Goal: Task Accomplishment & Management: Use online tool/utility

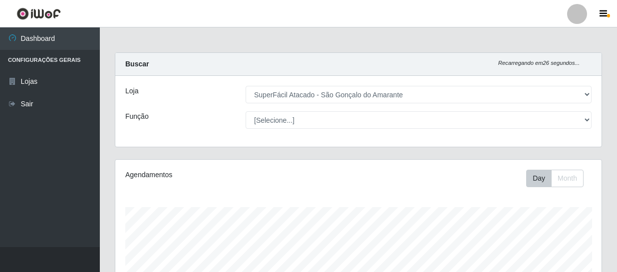
select select "408"
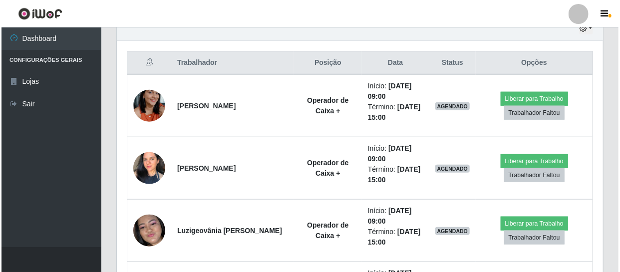
scroll to position [207, 486]
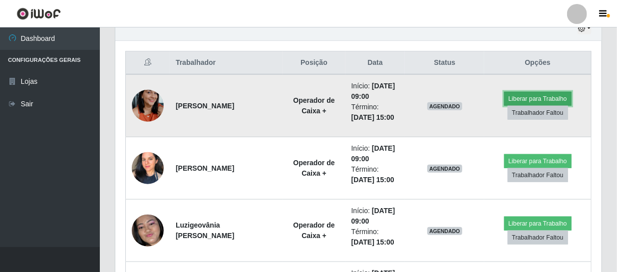
click at [519, 93] on button "Liberar para Trabalho" at bounding box center [537, 99] width 67 height 14
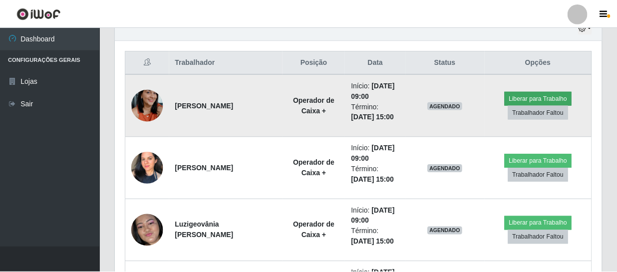
scroll to position [207, 482]
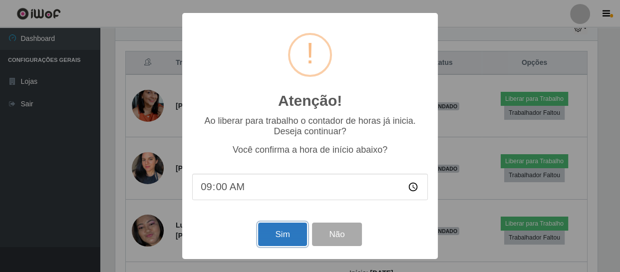
click at [264, 239] on button "Sim" at bounding box center [282, 234] width 48 height 23
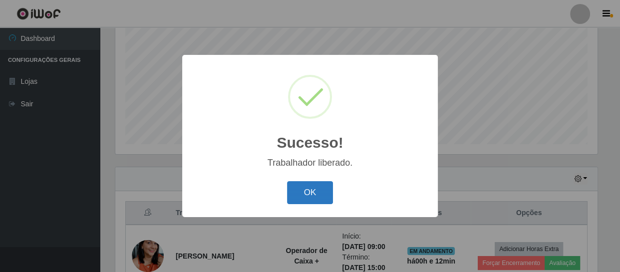
click at [310, 188] on button "OK" at bounding box center [310, 192] width 46 height 23
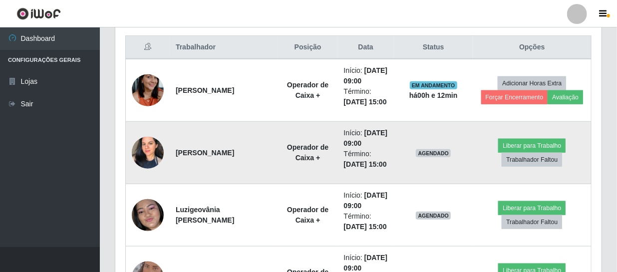
scroll to position [395, 0]
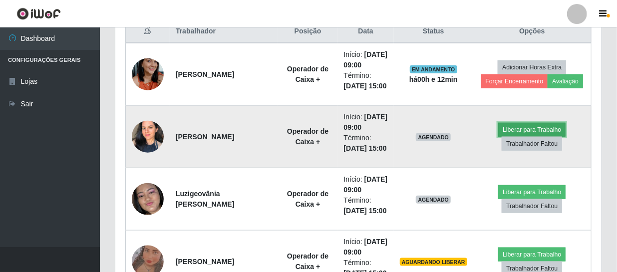
click at [528, 137] on button "Liberar para Trabalho" at bounding box center [531, 130] width 67 height 14
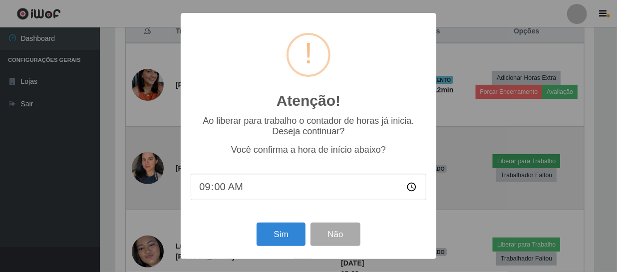
scroll to position [207, 482]
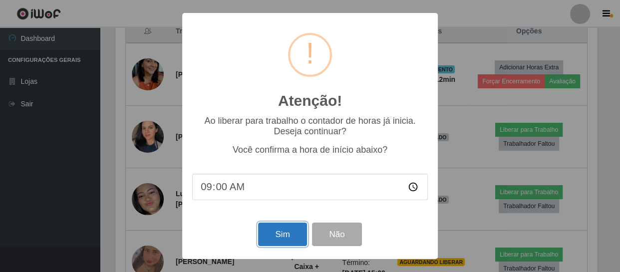
click at [280, 242] on button "Sim" at bounding box center [282, 234] width 48 height 23
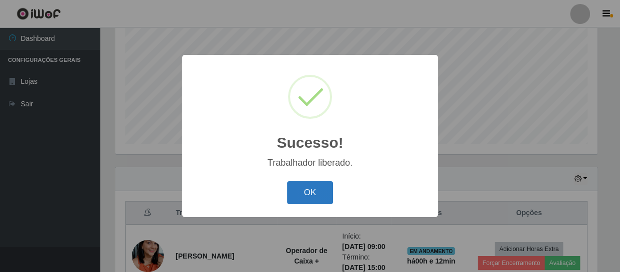
click at [315, 202] on button "OK" at bounding box center [310, 192] width 46 height 23
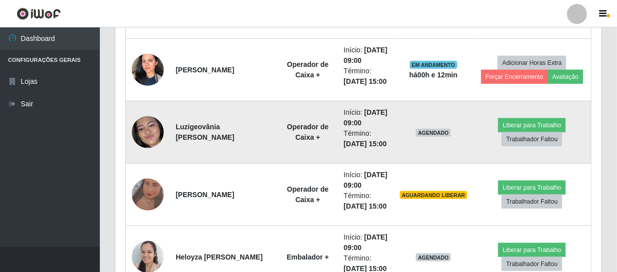
scroll to position [485, 0]
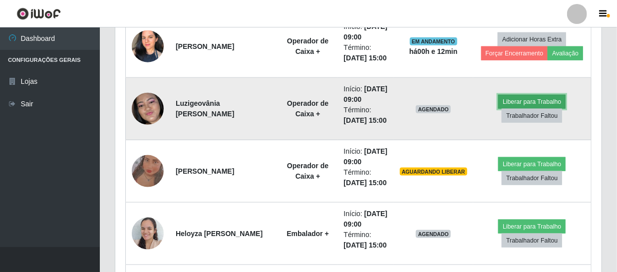
click at [539, 109] on button "Liberar para Trabalho" at bounding box center [531, 102] width 67 height 14
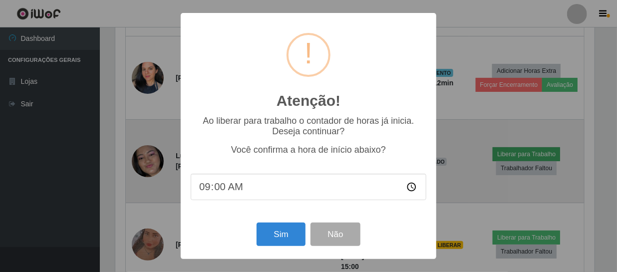
scroll to position [207, 482]
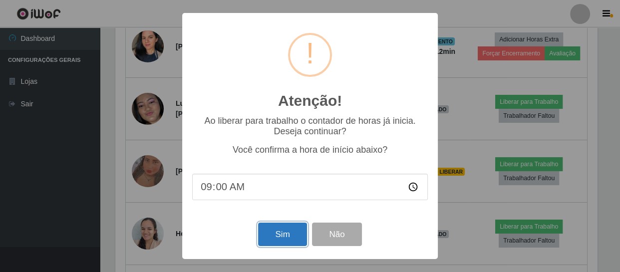
click at [285, 233] on button "Sim" at bounding box center [282, 234] width 48 height 23
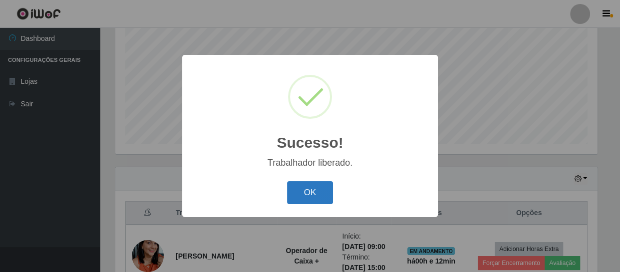
click at [308, 195] on button "OK" at bounding box center [310, 192] width 46 height 23
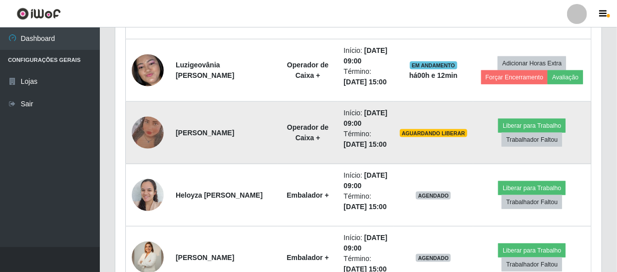
scroll to position [576, 0]
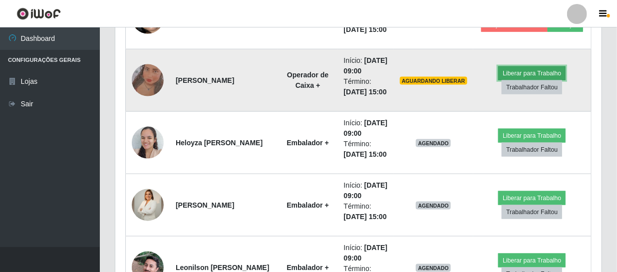
click at [529, 80] on button "Liberar para Trabalho" at bounding box center [531, 73] width 67 height 14
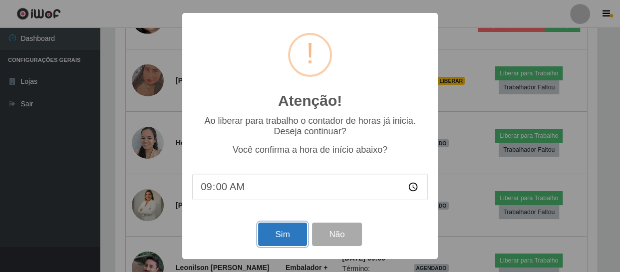
click at [286, 226] on button "Sim" at bounding box center [282, 234] width 48 height 23
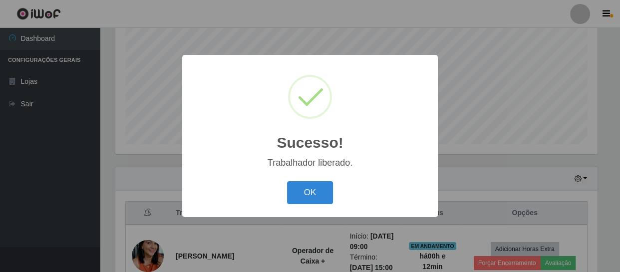
drag, startPoint x: 316, startPoint y: 195, endPoint x: 303, endPoint y: 196, distance: 12.5
click at [310, 197] on button "OK" at bounding box center [310, 192] width 46 height 23
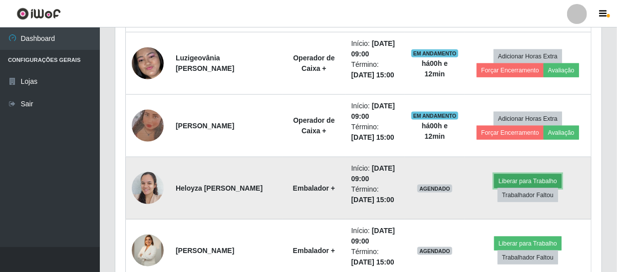
click at [517, 182] on button "Liberar para Trabalho" at bounding box center [527, 181] width 67 height 14
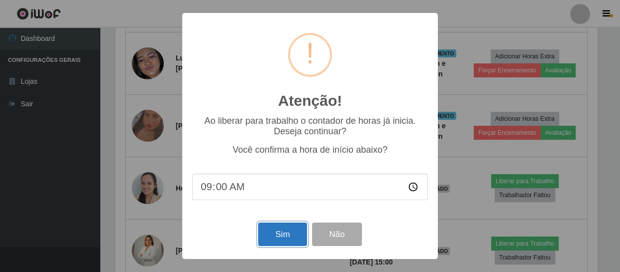
click at [281, 237] on button "Sim" at bounding box center [282, 234] width 48 height 23
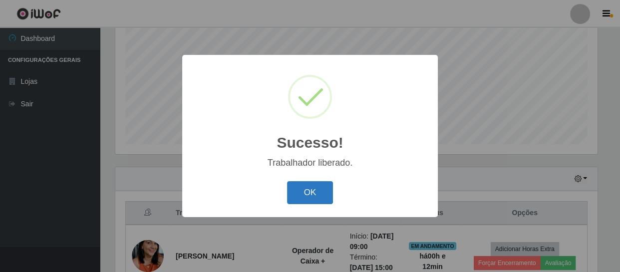
click at [302, 196] on button "OK" at bounding box center [310, 192] width 46 height 23
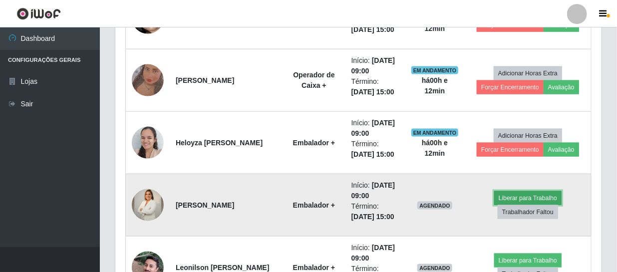
click at [515, 200] on button "Liberar para Trabalho" at bounding box center [527, 198] width 67 height 14
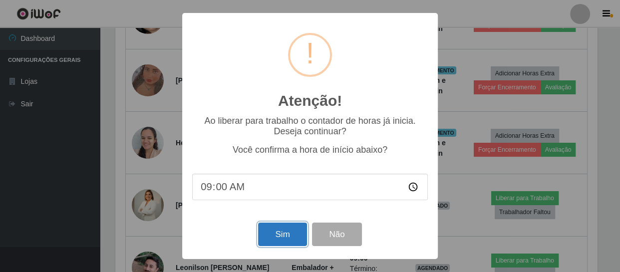
click at [290, 235] on button "Sim" at bounding box center [282, 234] width 48 height 23
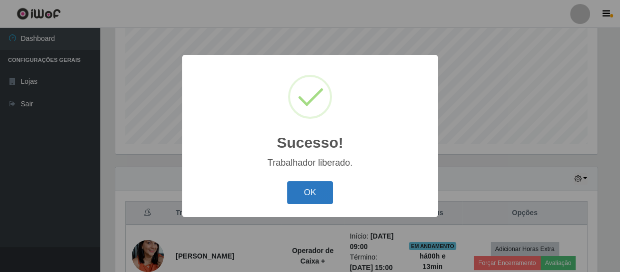
click at [317, 197] on button "OK" at bounding box center [310, 192] width 46 height 23
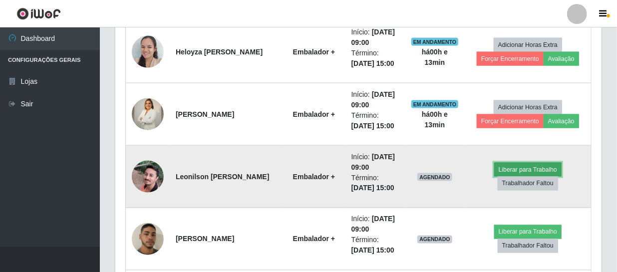
click at [523, 170] on button "Liberar para Trabalho" at bounding box center [527, 170] width 67 height 14
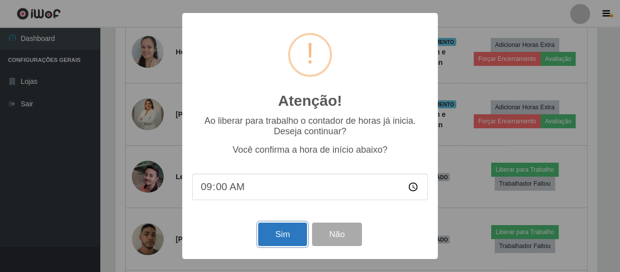
click at [270, 235] on button "Sim" at bounding box center [282, 234] width 48 height 23
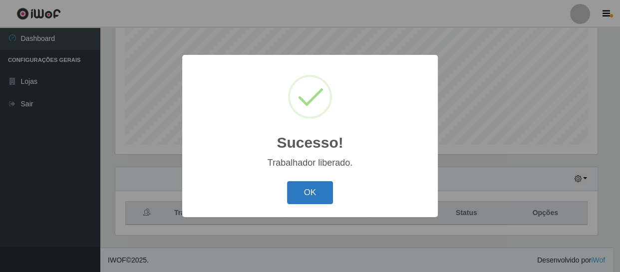
click at [315, 197] on button "OK" at bounding box center [310, 192] width 46 height 23
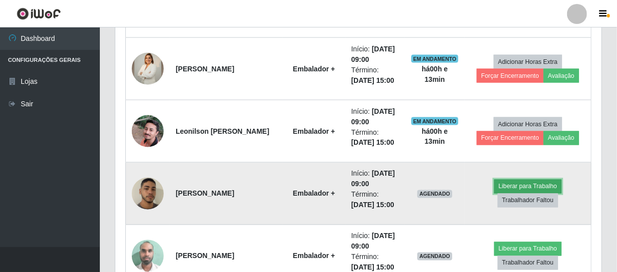
click at [510, 185] on button "Liberar para Trabalho" at bounding box center [527, 187] width 67 height 14
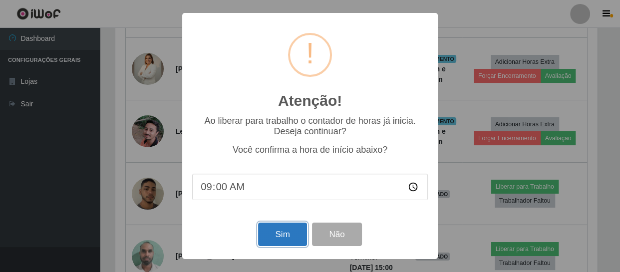
click at [276, 237] on button "Sim" at bounding box center [282, 234] width 48 height 23
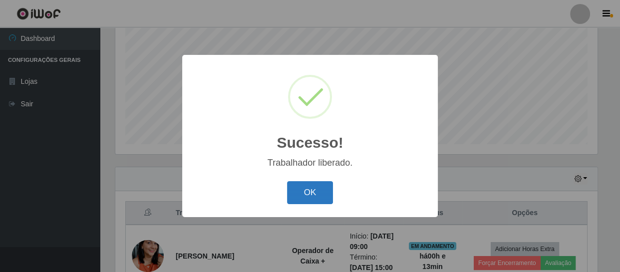
click at [315, 189] on button "OK" at bounding box center [310, 192] width 46 height 23
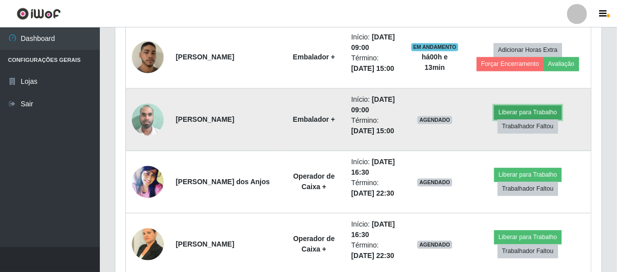
click at [526, 114] on button "Liberar para Trabalho" at bounding box center [527, 113] width 67 height 14
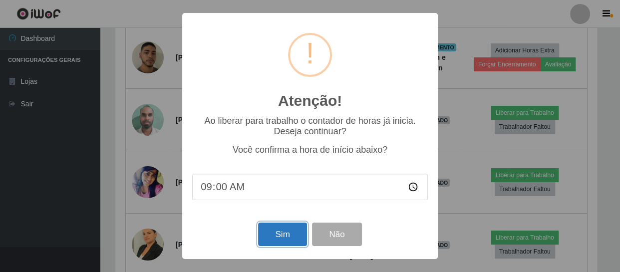
click at [286, 236] on button "Sim" at bounding box center [282, 234] width 48 height 23
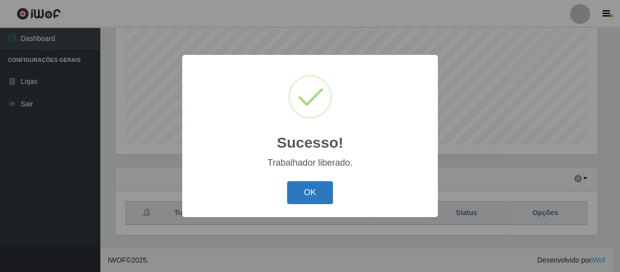
click at [295, 198] on button "OK" at bounding box center [310, 192] width 46 height 23
